Goal: Information Seeking & Learning: Learn about a topic

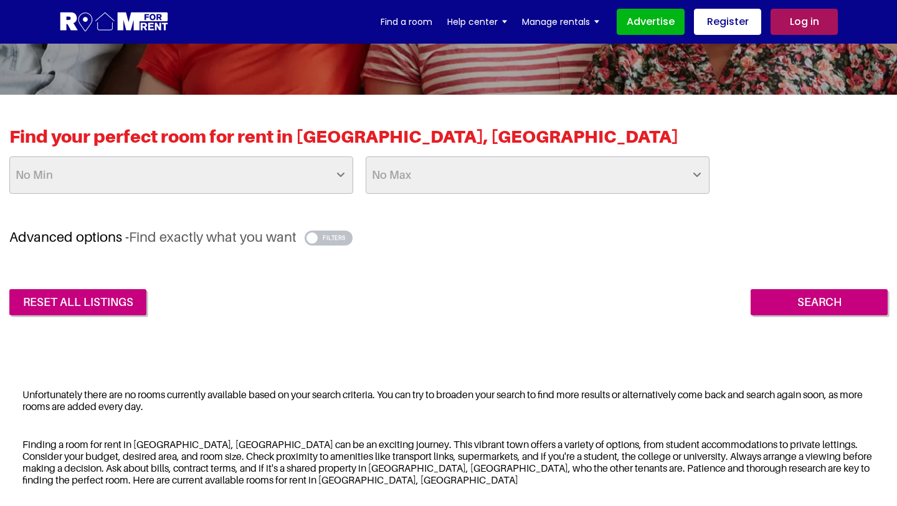
click at [537, 163] on select "No Max £50 £75 £100 £125 £150 £175 £200 £225 £250 £275 £300 £325 £350 £375 £400…" at bounding box center [538, 174] width 344 height 37
select select "above"
click at [366, 156] on select "No Max £50 £75 £100 £125 £150 £175 £200 £225 £250 £275 £300 £325 £350 £375 £400…" at bounding box center [538, 174] width 344 height 37
click at [822, 290] on input "Search" at bounding box center [818, 302] width 137 height 26
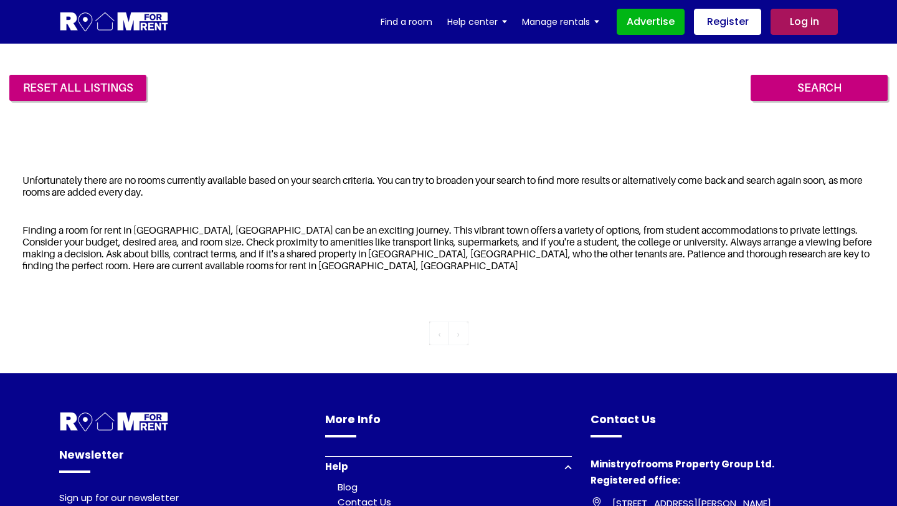
scroll to position [175, 0]
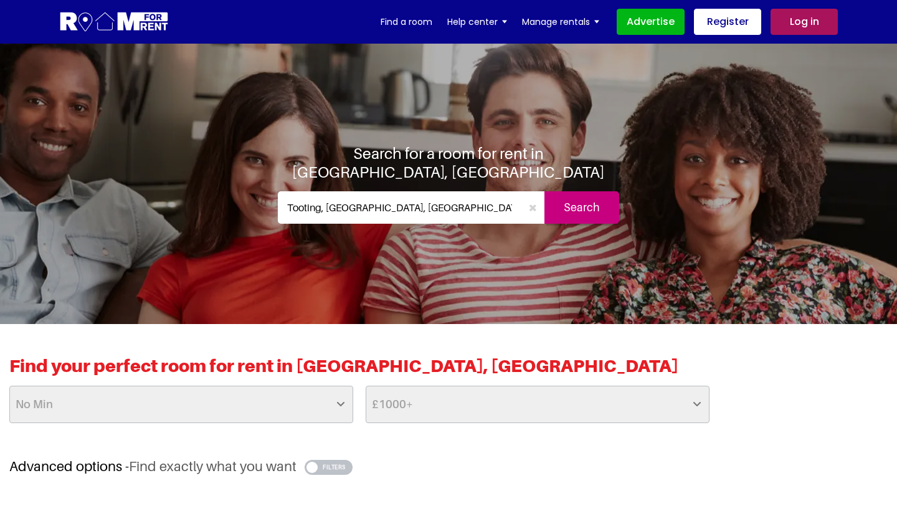
select select "above"
